Goal: Task Accomplishment & Management: Complete application form

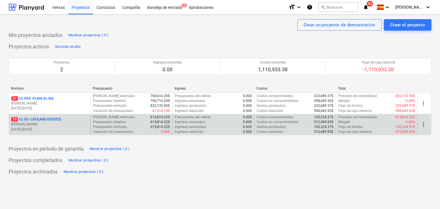
click at [44, 121] on p "19 CL-ES - CATILAND ESTATES" at bounding box center [36, 119] width 50 height 5
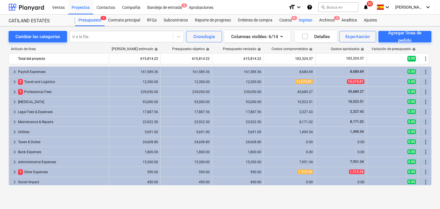
click at [303, 21] on div "Ingreso" at bounding box center [305, 20] width 20 height 11
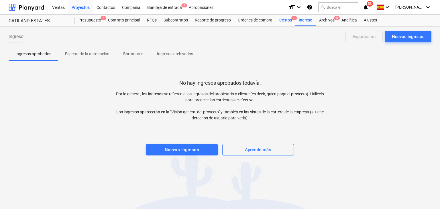
click at [287, 19] on div "Costos 9+" at bounding box center [285, 20] width 19 height 11
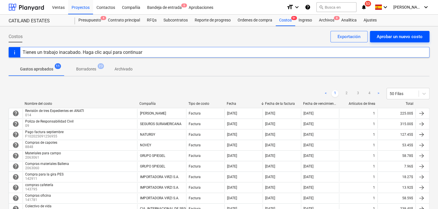
click at [380, 35] on div "Aprobar un nuevo costo" at bounding box center [400, 36] width 46 height 7
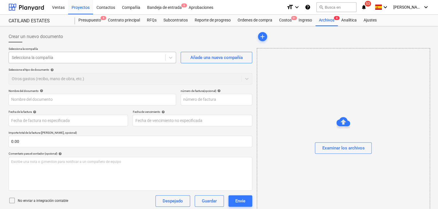
click at [157, 57] on div at bounding box center [87, 58] width 151 height 6
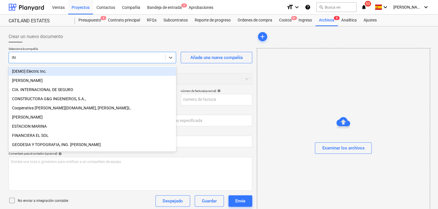
type input "ING"
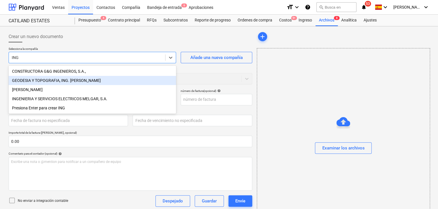
click at [113, 78] on div "GEODESIA Y TOPOGRAFIA, ING. [PERSON_NAME]" at bounding box center [93, 80] width 168 height 9
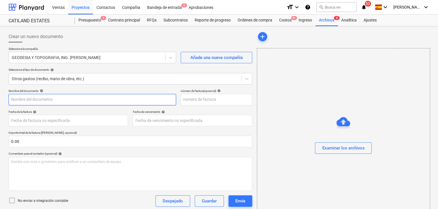
click at [103, 101] on input "text" at bounding box center [93, 99] width 168 height 11
type input "v"
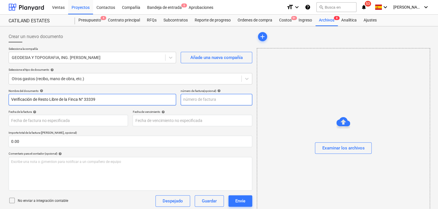
type input "Verificación de Resto Libre de la Finca N° 33339"
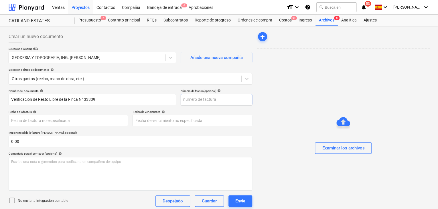
click at [208, 99] on input "text" at bounding box center [217, 99] width 72 height 11
type input "081"
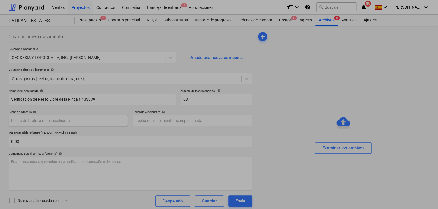
click at [78, 122] on body "Ventas Proyectos Contactos Compañía Bandeja de entrada 6 Aprobaciones format_si…" at bounding box center [219, 104] width 438 height 209
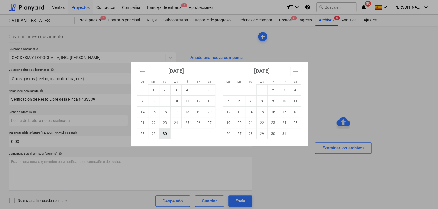
click at [159, 139] on td "30" at bounding box center [164, 133] width 11 height 11
type input "[DATE]"
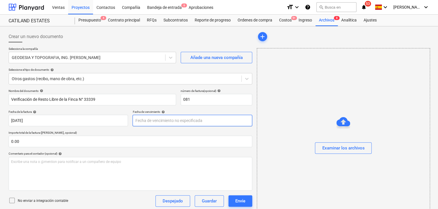
click at [168, 121] on body "Ventas Proyectos Contactos Compañía Bandeja de entrada 6 Aprobaciones format_si…" at bounding box center [219, 104] width 438 height 209
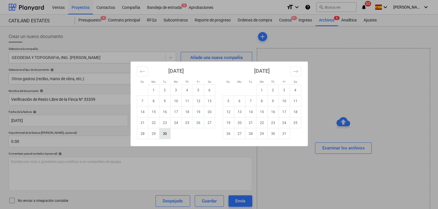
click at [168, 137] on td "30" at bounding box center [164, 133] width 11 height 11
type input "[DATE]"
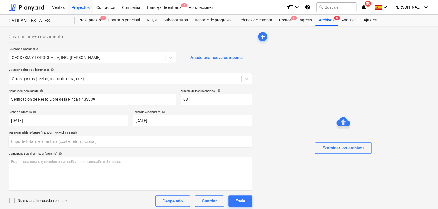
click at [101, 145] on input "text" at bounding box center [131, 141] width 244 height 11
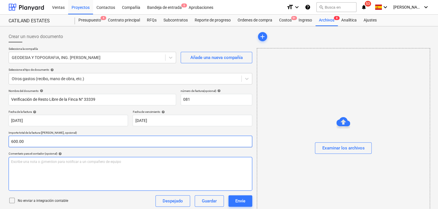
type input "600.00"
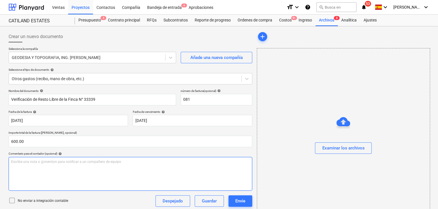
click at [74, 161] on p "Escribe una nota o @mention para notificar a un compañero de equipo ﻿" at bounding box center [130, 162] width 239 height 5
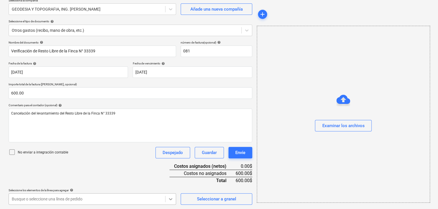
scroll to position [133, 0]
click at [170, 160] on body "Ventas Proyectos Contactos Compañía Bandeja de entrada 6 Aprobaciones format_si…" at bounding box center [219, 55] width 438 height 209
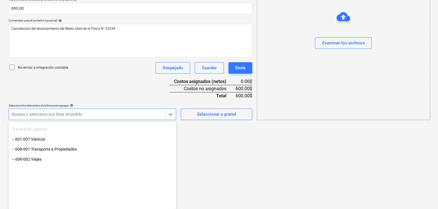
scroll to position [86, 0]
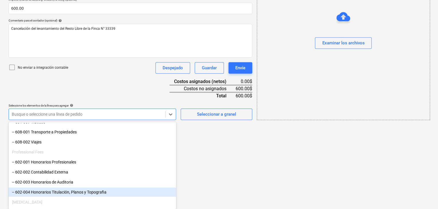
click at [74, 190] on div "-- 602-004 Honorarios Titulación, Planos y Topografia" at bounding box center [93, 192] width 168 height 9
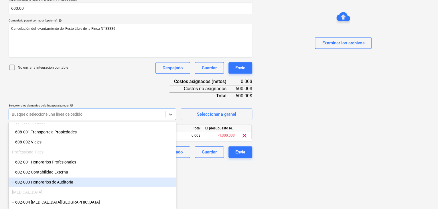
scroll to position [86, 0]
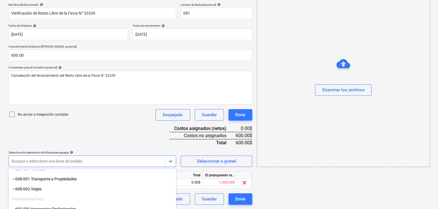
click at [195, 123] on html "Ventas Proyectos Contactos Compañía Bandeja de entrada 6 Aprobaciones format_si…" at bounding box center [219, 18] width 438 height 209
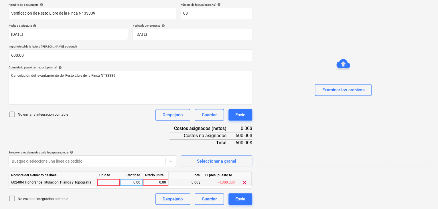
click at [111, 181] on div at bounding box center [108, 182] width 23 height 7
click at [136, 182] on div "0.00" at bounding box center [131, 182] width 18 height 7
click at [144, 182] on div "0.00" at bounding box center [156, 182] width 26 height 7
type input "600"
click at [179, 179] on div "600.00$" at bounding box center [186, 182] width 34 height 7
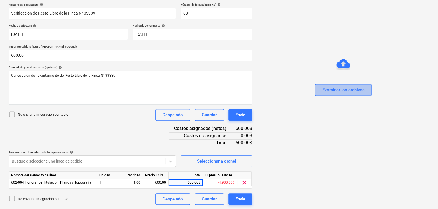
click at [331, 91] on div "Examinar los archivos" at bounding box center [343, 89] width 42 height 7
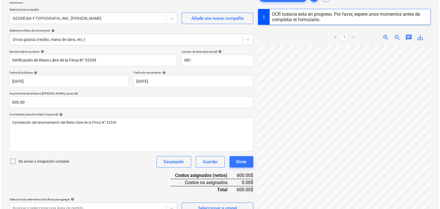
scroll to position [86, 0]
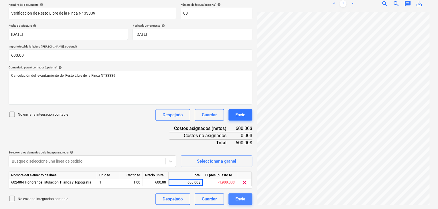
click at [243, 198] on div "Envíe" at bounding box center [240, 198] width 10 height 7
